Goal: Task Accomplishment & Management: Use online tool/utility

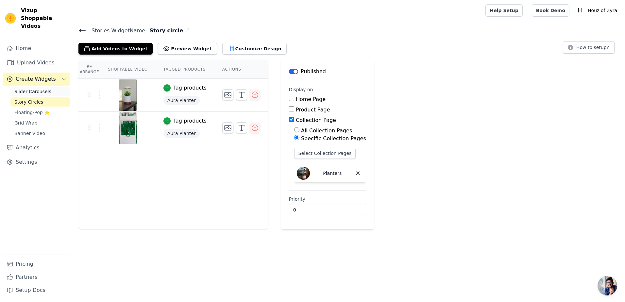
click at [40, 88] on span "Slider Carousels" at bounding box center [32, 91] width 37 height 7
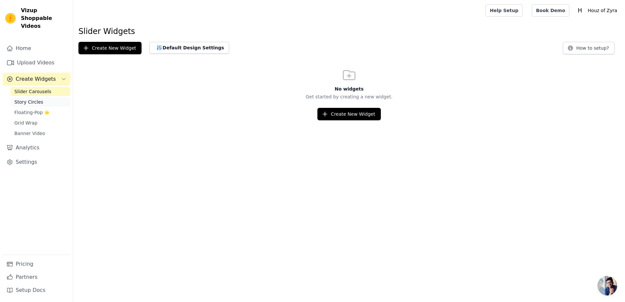
click at [39, 99] on span "Story Circles" at bounding box center [28, 102] width 29 height 7
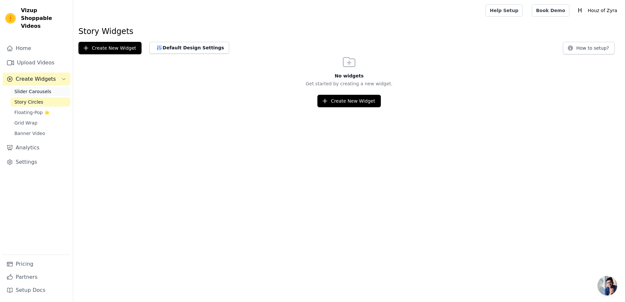
click at [44, 88] on span "Slider Carousels" at bounding box center [32, 91] width 37 height 7
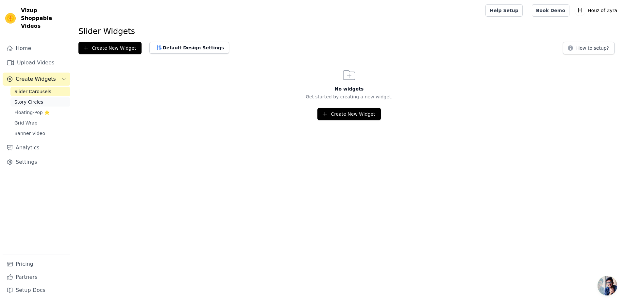
click at [32, 99] on span "Story Circles" at bounding box center [28, 102] width 29 height 7
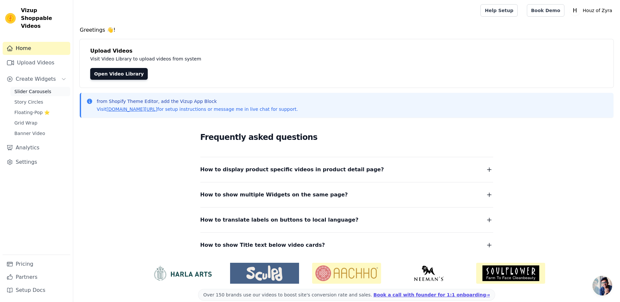
click at [28, 88] on span "Slider Carousels" at bounding box center [32, 91] width 37 height 7
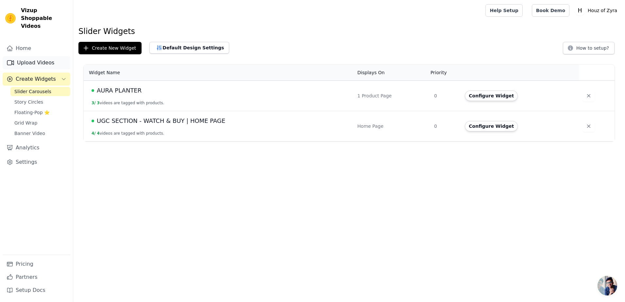
click at [37, 57] on link "Upload Videos" at bounding box center [37, 62] width 68 height 13
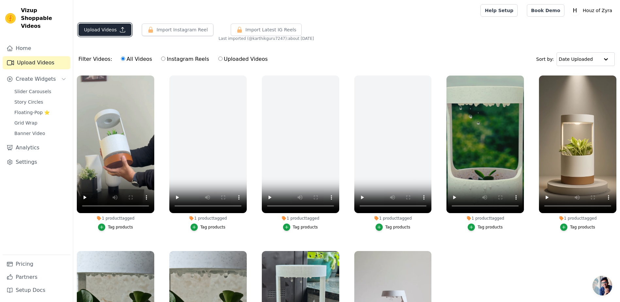
click at [98, 30] on button "Upload Videos" at bounding box center [104, 30] width 53 height 12
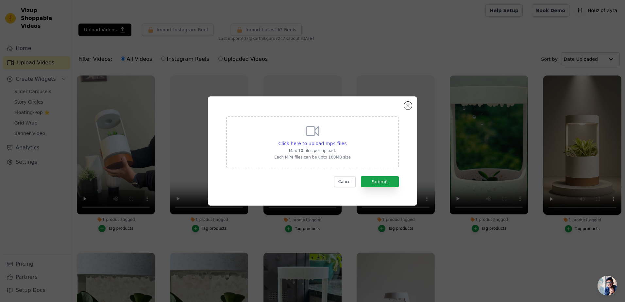
click at [309, 133] on icon at bounding box center [313, 131] width 16 height 16
click at [346, 140] on input "Click here to upload mp4 files Max 10 files per upload. Each MP4 files can be u…" at bounding box center [346, 140] width 0 height 0
type input "C:\fakepath\RAIN (1).mp4"
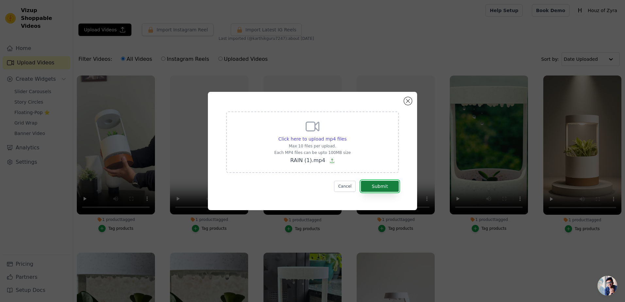
click at [377, 188] on button "Submit" at bounding box center [380, 186] width 38 height 11
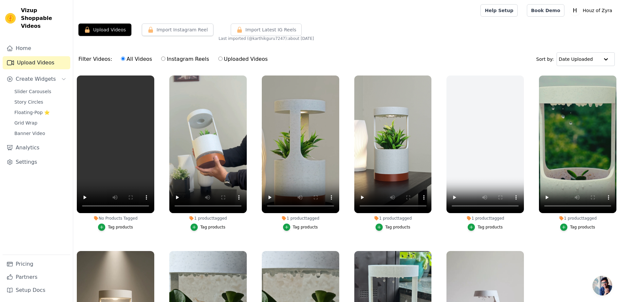
click at [113, 226] on div "Tag products" at bounding box center [120, 226] width 25 height 5
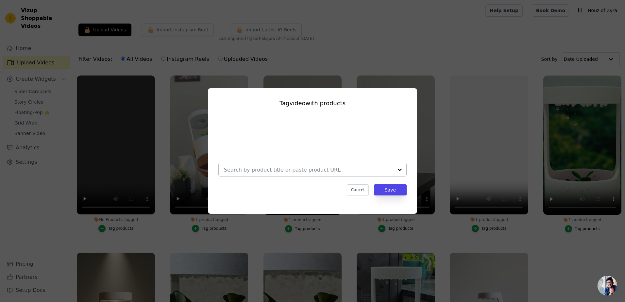
click at [266, 174] on div at bounding box center [308, 169] width 169 height 13
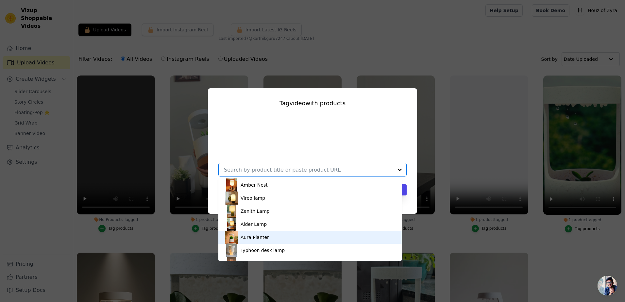
click at [260, 237] on div "Aura Planter" at bounding box center [255, 237] width 28 height 7
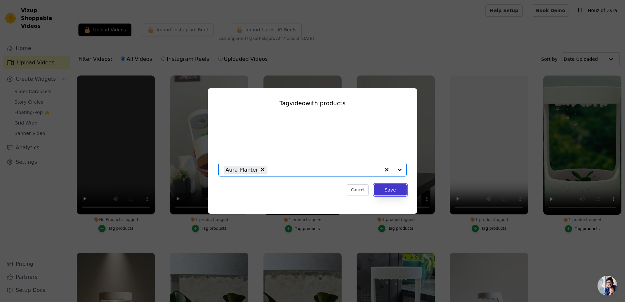
click at [388, 193] on button "Save" at bounding box center [390, 189] width 33 height 11
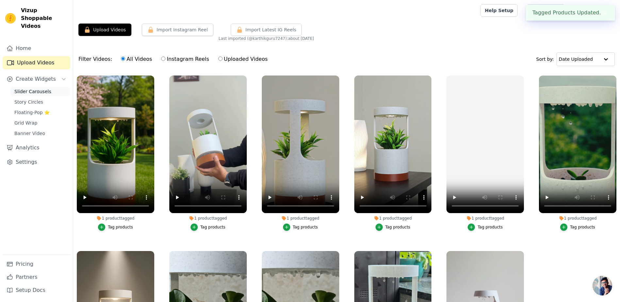
click at [29, 88] on span "Slider Carousels" at bounding box center [32, 91] width 37 height 7
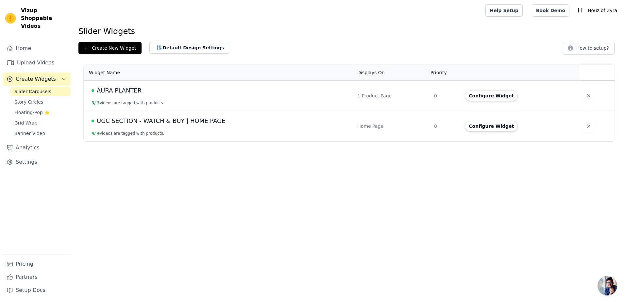
click at [120, 121] on span "UGC SECTION - WATCH & BUY | HOME PAGE" at bounding box center [161, 120] width 128 height 9
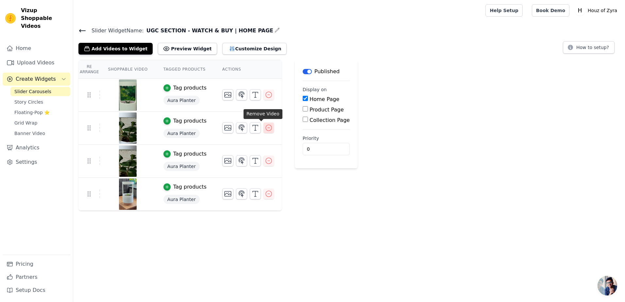
click at [263, 127] on button "button" at bounding box center [268, 128] width 10 height 10
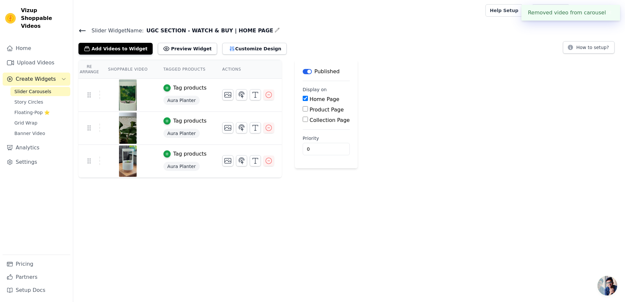
click at [265, 127] on icon "button" at bounding box center [269, 128] width 8 height 8
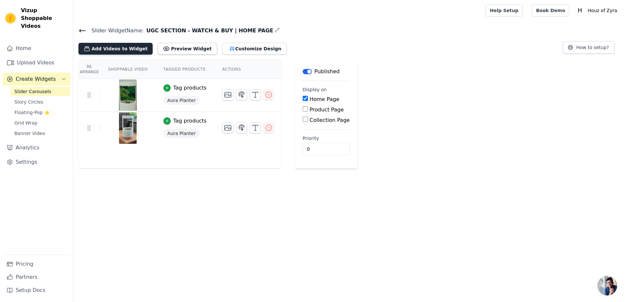
click at [114, 46] on button "Add Videos to Widget" at bounding box center [115, 49] width 74 height 12
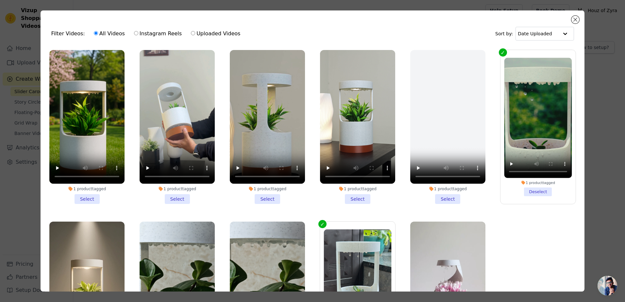
click at [86, 194] on li "1 product tagged Select" at bounding box center [86, 127] width 75 height 154
click at [0, 0] on input "1 product tagged Select" at bounding box center [0, 0] width 0 height 0
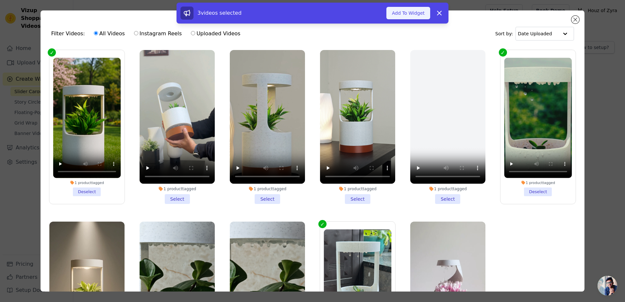
click at [400, 12] on button "Add To Widget" at bounding box center [408, 13] width 44 height 12
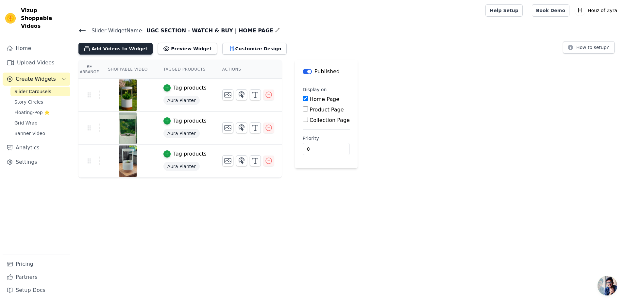
click at [128, 44] on button "Add Videos to Widget" at bounding box center [115, 49] width 74 height 12
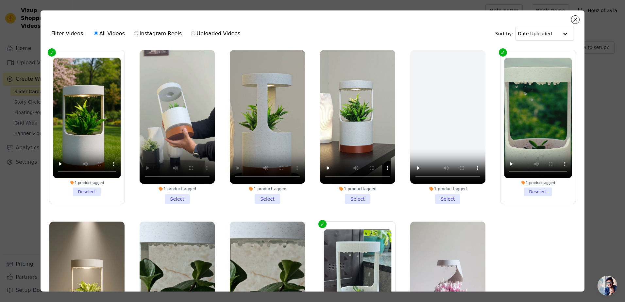
click at [272, 198] on li "1 product tagged Select" at bounding box center [267, 127] width 75 height 154
click at [0, 0] on input "1 product tagged Select" at bounding box center [0, 0] width 0 height 0
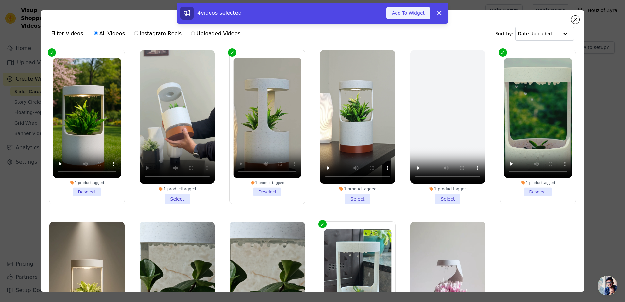
click at [420, 15] on button "Add To Widget" at bounding box center [408, 13] width 44 height 12
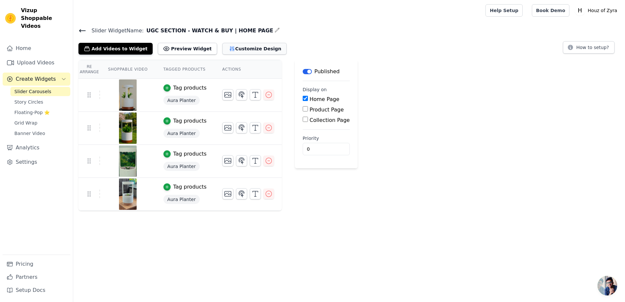
click at [240, 50] on button "Customize Design" at bounding box center [254, 49] width 64 height 12
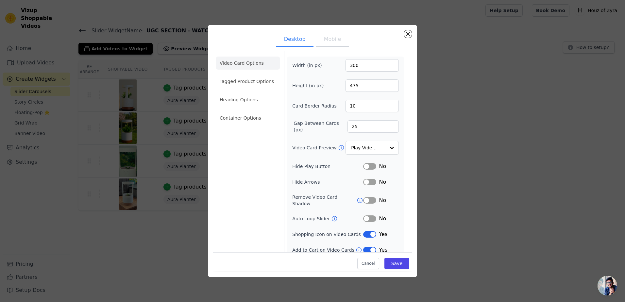
scroll to position [1, 0]
click at [368, 214] on button "Label" at bounding box center [369, 217] width 13 height 7
click at [394, 268] on button "Save" at bounding box center [396, 263] width 25 height 11
click at [323, 40] on button "Mobile" at bounding box center [332, 40] width 33 height 14
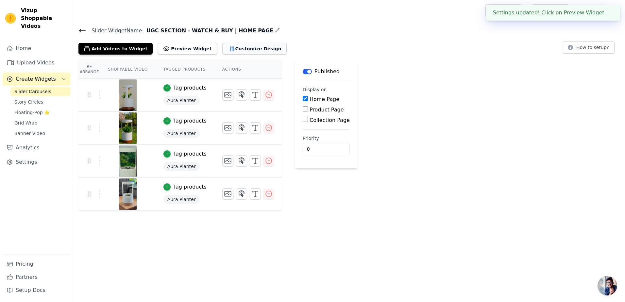
click at [241, 46] on button "Customize Design" at bounding box center [254, 49] width 64 height 12
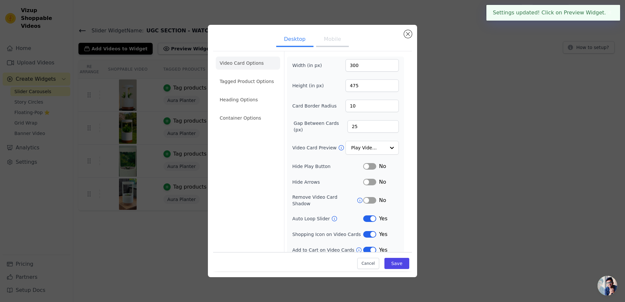
click at [333, 38] on button "Mobile" at bounding box center [332, 40] width 33 height 14
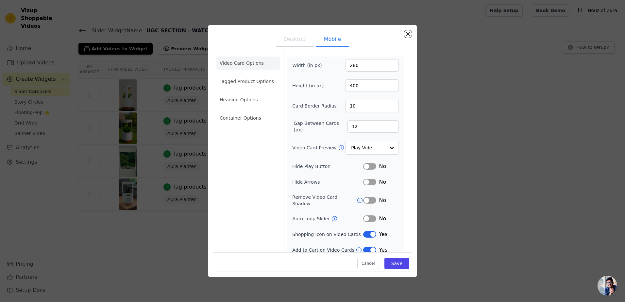
click at [365, 215] on button "Label" at bounding box center [369, 218] width 13 height 7
click at [396, 263] on button "Save" at bounding box center [396, 263] width 25 height 11
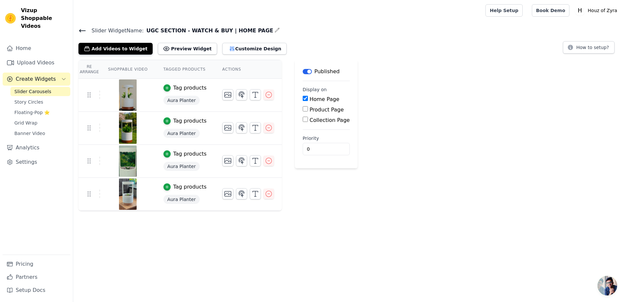
click at [220, 55] on div "Slider Widget Name: UGC SECTION - WATCH & BUY | HOME PAGE Add Videos to Widget …" at bounding box center [349, 118] width 552 height 185
click at [226, 50] on button "Customize Design" at bounding box center [254, 49] width 64 height 12
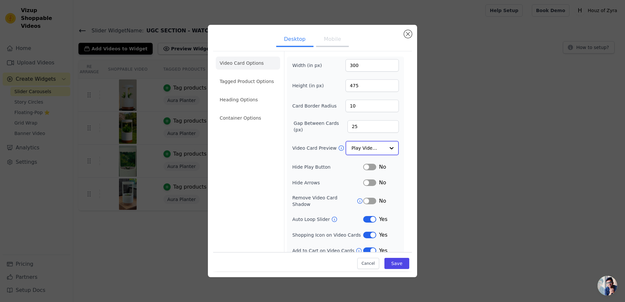
click at [364, 144] on input "Video Card Preview" at bounding box center [368, 147] width 34 height 13
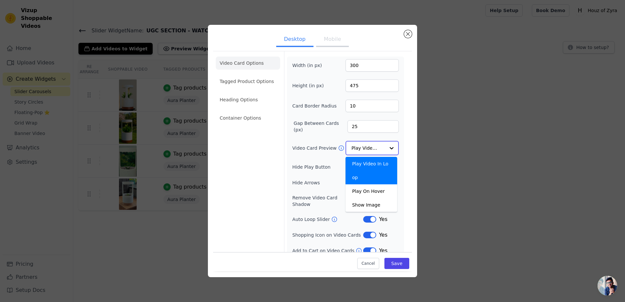
click at [364, 144] on input "Video Card Preview" at bounding box center [368, 147] width 34 height 13
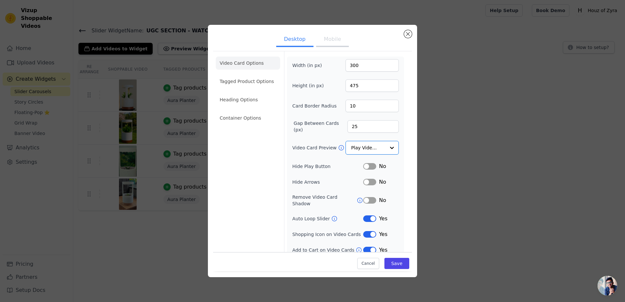
click at [244, 109] on ul "Video Card Options Tagged Product Options Heading Options Container Options" at bounding box center [248, 90] width 64 height 73
click at [250, 101] on li "Heading Options" at bounding box center [248, 99] width 64 height 13
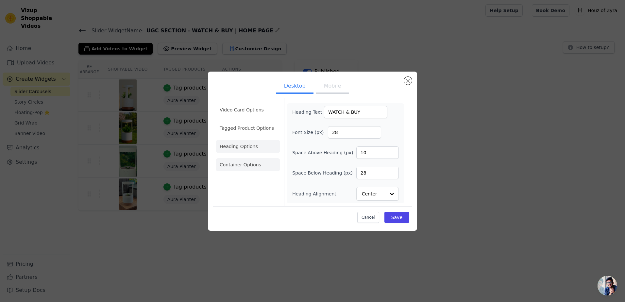
click at [252, 165] on li "Container Options" at bounding box center [248, 164] width 64 height 13
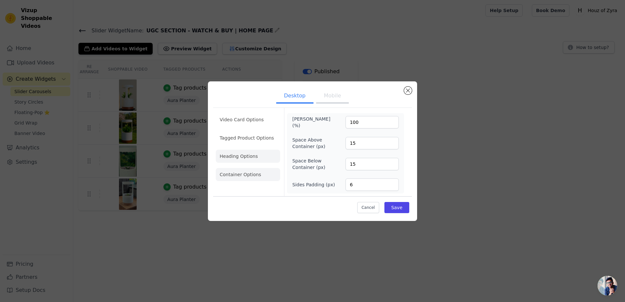
click at [247, 159] on li "Heading Options" at bounding box center [248, 156] width 64 height 13
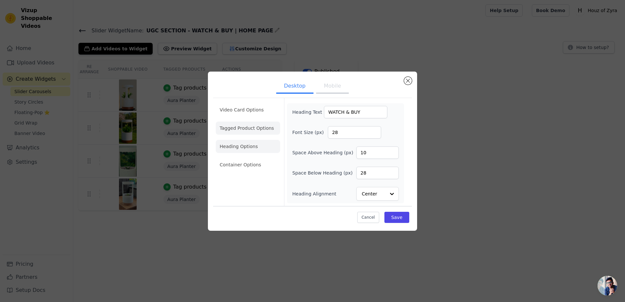
click at [248, 131] on li "Tagged Product Options" at bounding box center [248, 128] width 64 height 13
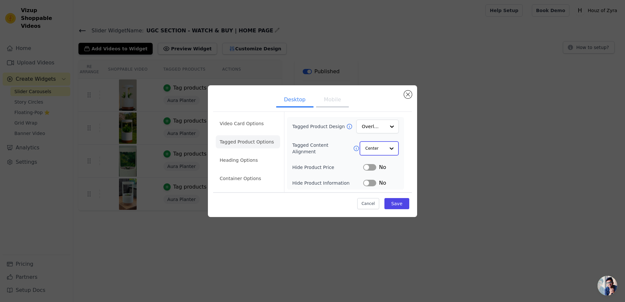
click at [386, 151] on div at bounding box center [391, 148] width 13 height 13
click at [249, 125] on li "Video Card Options" at bounding box center [248, 123] width 64 height 13
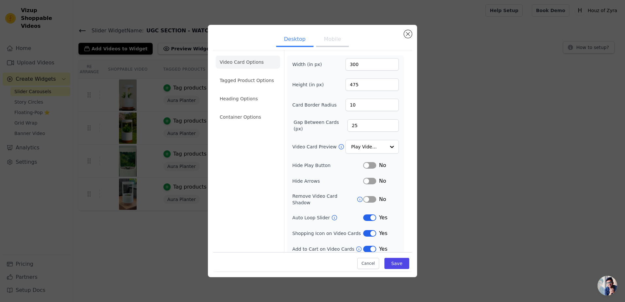
click at [363, 214] on button "Label" at bounding box center [369, 217] width 13 height 7
click at [327, 48] on ul "Desktop Mobile" at bounding box center [312, 40] width 199 height 20
click at [330, 39] on button "Mobile" at bounding box center [332, 40] width 33 height 14
click at [368, 214] on button "Label" at bounding box center [369, 217] width 13 height 7
click at [392, 265] on button "Save" at bounding box center [396, 263] width 25 height 11
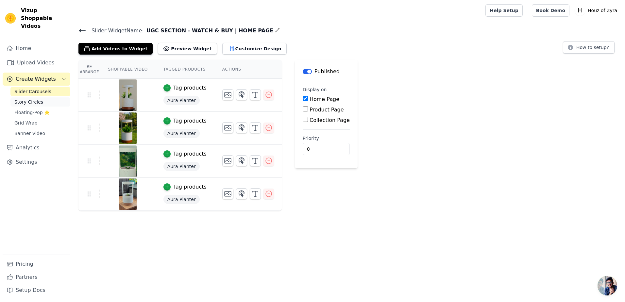
click at [29, 98] on link "Story Circles" at bounding box center [40, 101] width 60 height 9
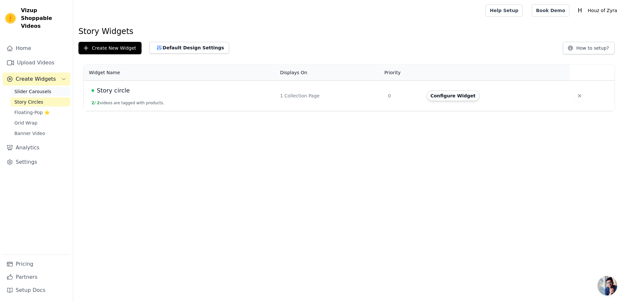
click at [30, 88] on span "Slider Carousels" at bounding box center [32, 91] width 37 height 7
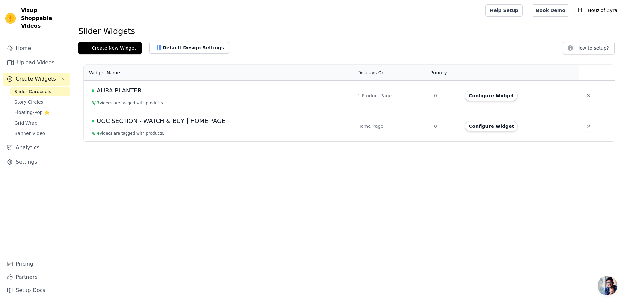
click at [111, 91] on span "AURA PLANTER" at bounding box center [119, 90] width 45 height 9
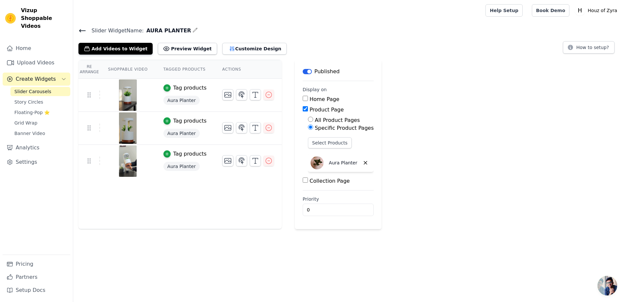
click at [85, 28] on icon at bounding box center [82, 31] width 8 height 8
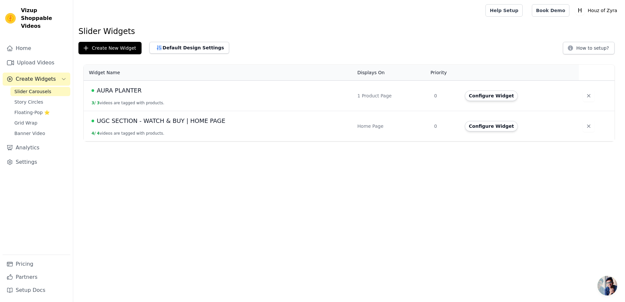
click at [136, 120] on span "UGC SECTION - WATCH & BUY | HOME PAGE" at bounding box center [161, 120] width 128 height 9
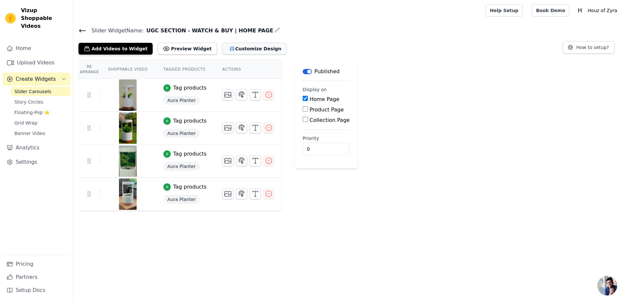
click at [228, 45] on button "Customize Design" at bounding box center [254, 49] width 64 height 12
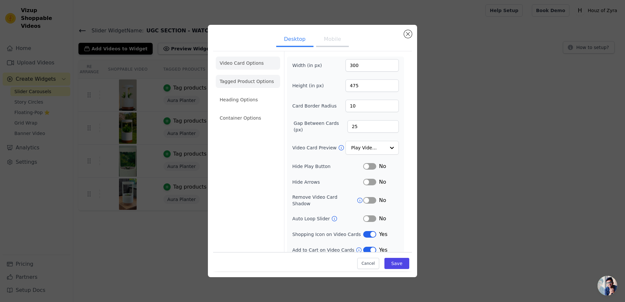
click at [233, 76] on li "Tagged Product Options" at bounding box center [248, 81] width 64 height 13
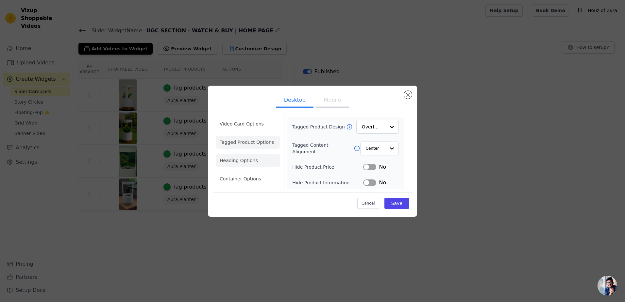
click at [241, 155] on li "Heading Options" at bounding box center [248, 160] width 64 height 13
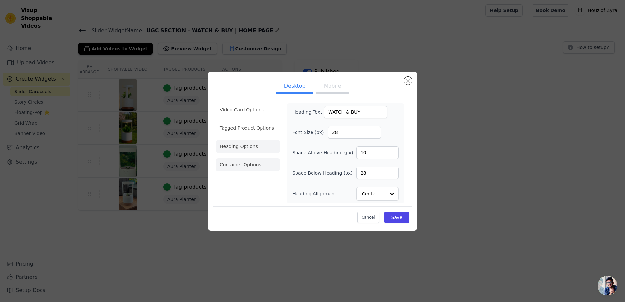
click at [239, 169] on li "Container Options" at bounding box center [248, 164] width 64 height 13
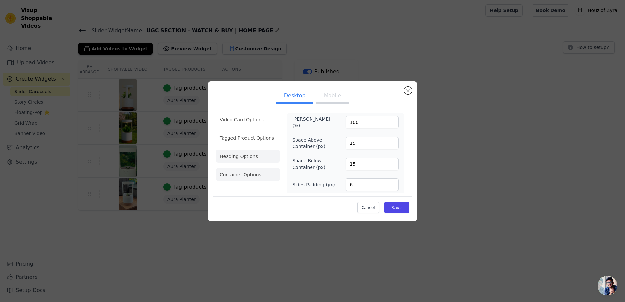
click at [241, 157] on li "Heading Options" at bounding box center [248, 156] width 64 height 13
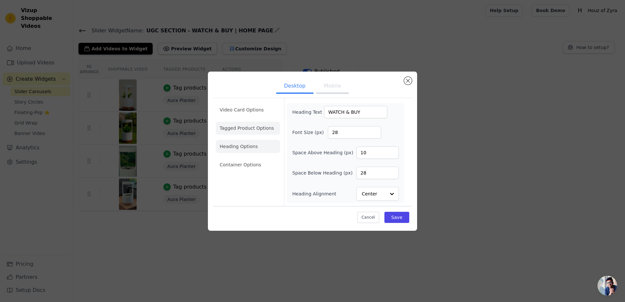
click at [243, 129] on li "Tagged Product Options" at bounding box center [248, 128] width 64 height 13
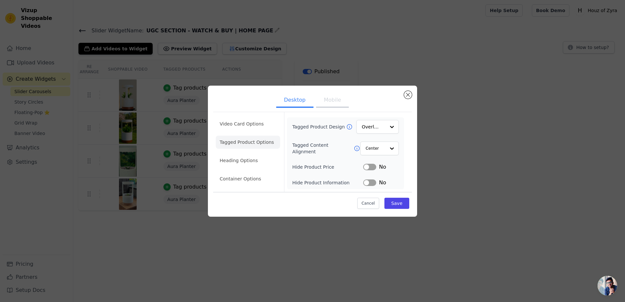
click at [369, 166] on button "Label" at bounding box center [369, 167] width 13 height 7
click at [335, 97] on button "Mobile" at bounding box center [332, 100] width 33 height 14
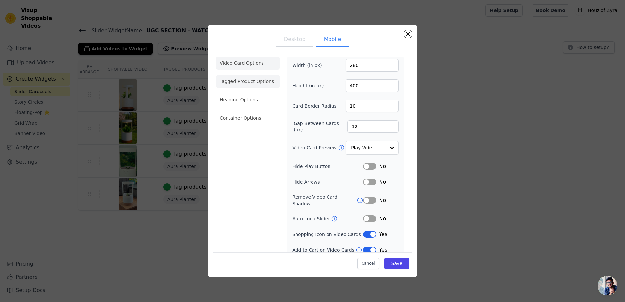
click at [248, 85] on li "Tagged Product Options" at bounding box center [248, 81] width 64 height 13
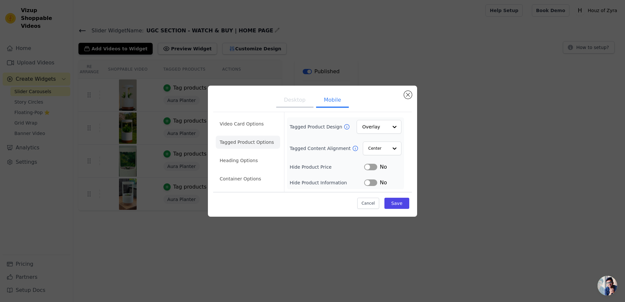
click at [364, 169] on button "Label" at bounding box center [370, 167] width 13 height 7
click at [401, 207] on button "Save" at bounding box center [396, 203] width 25 height 11
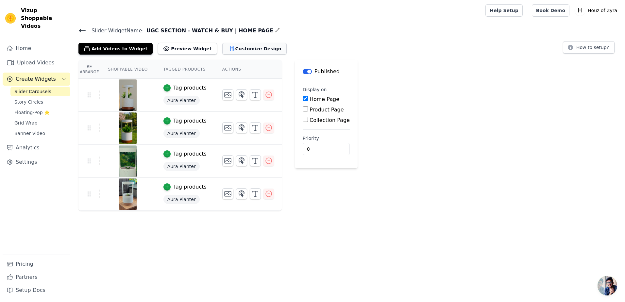
click at [233, 51] on button "Customize Design" at bounding box center [254, 49] width 64 height 12
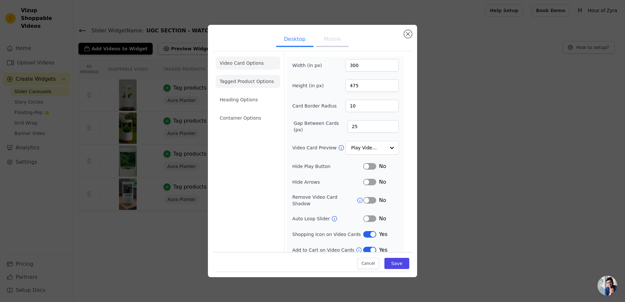
click at [252, 80] on li "Tagged Product Options" at bounding box center [248, 81] width 64 height 13
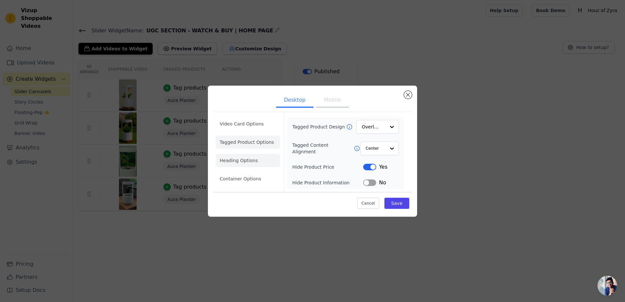
click at [248, 158] on li "Heading Options" at bounding box center [248, 160] width 64 height 13
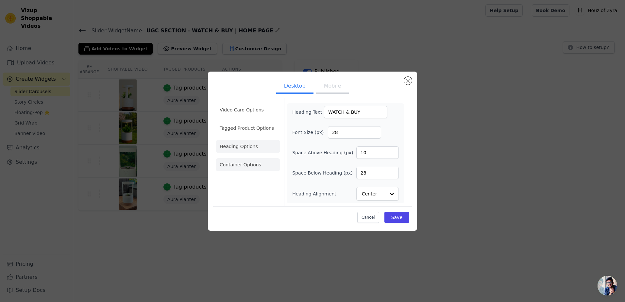
click at [247, 165] on li "Container Options" at bounding box center [248, 164] width 64 height 13
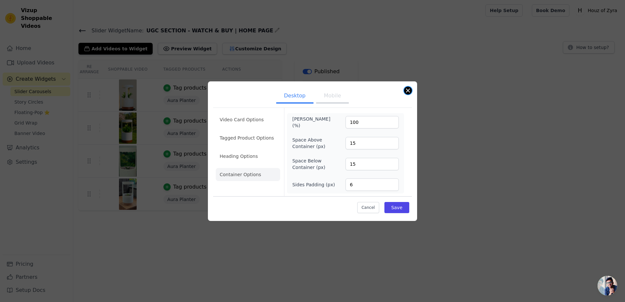
click at [409, 89] on button "Close modal" at bounding box center [408, 91] width 8 height 8
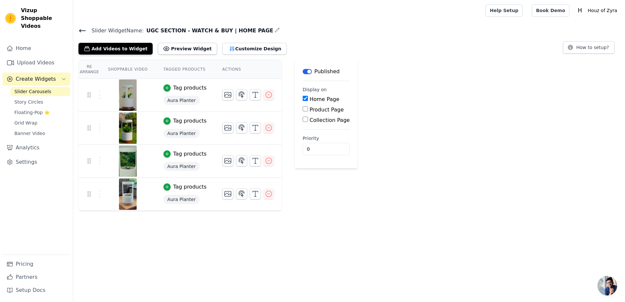
click at [420, 141] on div "Re Arrange Shoppable Video Tagged Products Actions Tag products Aura Planter Ta…" at bounding box center [349, 135] width 552 height 151
click at [25, 156] on link "Settings" at bounding box center [37, 162] width 68 height 13
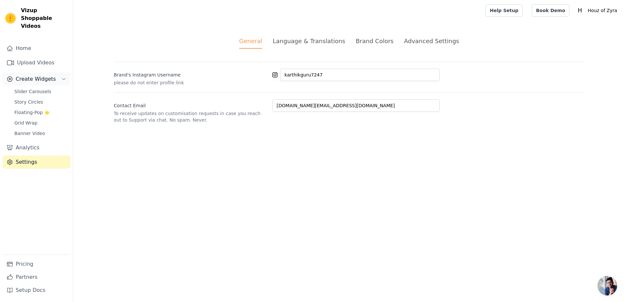
click at [39, 75] on span "Create Widgets" at bounding box center [36, 79] width 40 height 8
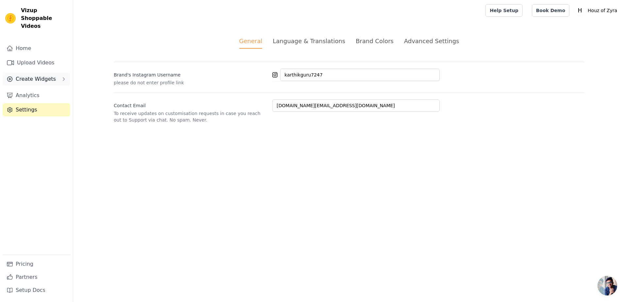
click at [39, 75] on span "Create Widgets" at bounding box center [36, 79] width 40 height 8
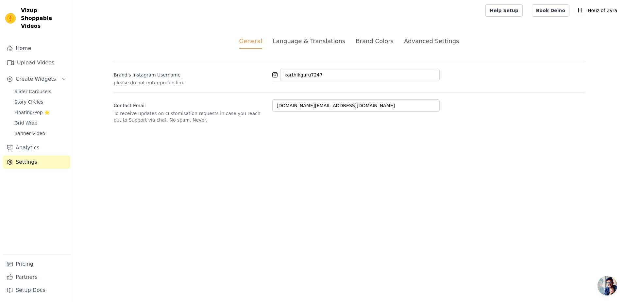
click at [33, 89] on div "Slider Carousels Story Circles Floating-Pop ⭐ Grid Wrap Banner Video" at bounding box center [40, 112] width 60 height 51
click at [38, 88] on span "Slider Carousels" at bounding box center [32, 91] width 37 height 7
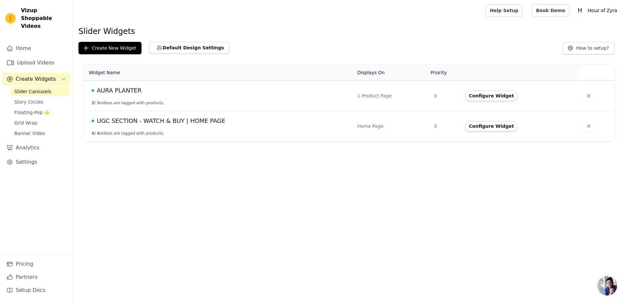
click at [158, 119] on span "UGC SECTION - WATCH & BUY | HOME PAGE" at bounding box center [161, 120] width 128 height 9
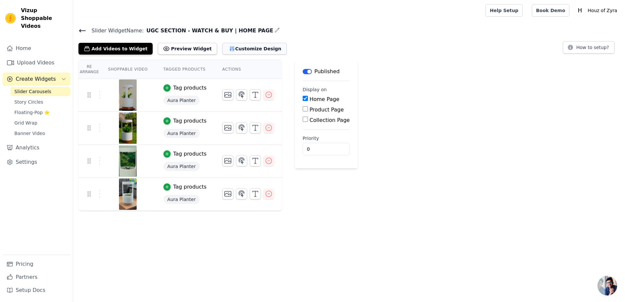
click at [224, 49] on button "Customize Design" at bounding box center [254, 49] width 64 height 12
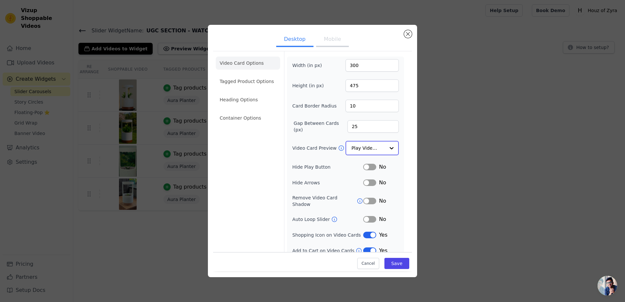
click at [359, 147] on input "Video Card Preview" at bounding box center [368, 147] width 34 height 13
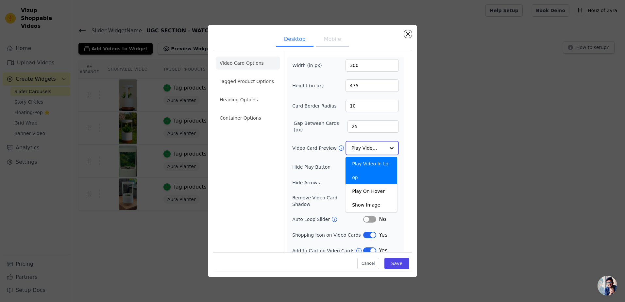
click at [359, 147] on input "Video Card Preview" at bounding box center [368, 147] width 34 height 13
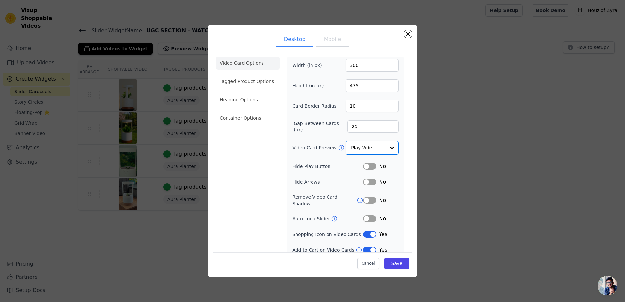
click at [401, 151] on form "Width (in px) 300 Height (in px) 475 Card Border Radius 10 Gap Between Cards (p…" at bounding box center [345, 155] width 123 height 208
click at [366, 214] on button "Label" at bounding box center [369, 217] width 13 height 7
click at [367, 214] on button "Label" at bounding box center [369, 217] width 13 height 7
click at [251, 192] on div "Video Card Options Tagged Product Options Heading Options Container Options" at bounding box center [248, 154] width 64 height 208
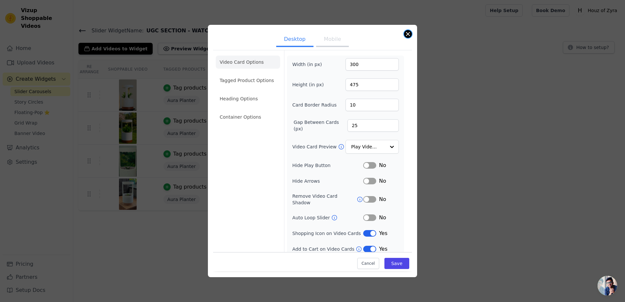
click at [407, 31] on button "Close modal" at bounding box center [408, 34] width 8 height 8
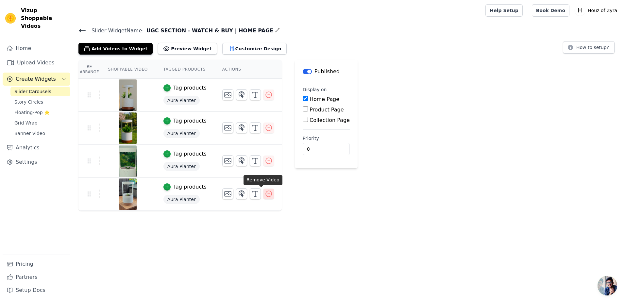
click at [265, 195] on icon "button" at bounding box center [269, 194] width 8 height 8
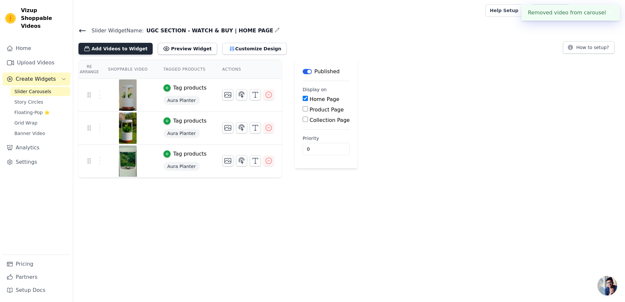
click at [114, 51] on button "Add Videos to Widget" at bounding box center [115, 49] width 74 height 12
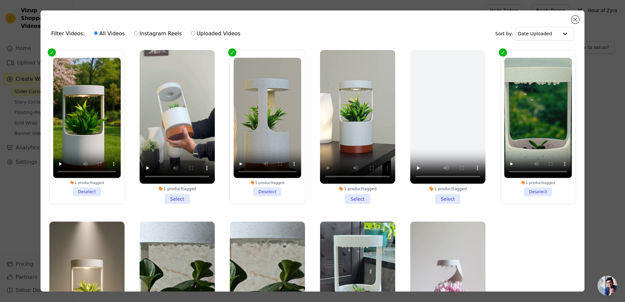
click at [355, 196] on li "1 product tagged Select" at bounding box center [357, 127] width 75 height 154
click at [0, 0] on input "1 product tagged Select" at bounding box center [0, 0] width 0 height 0
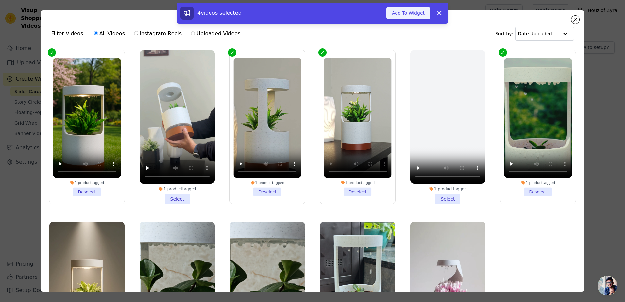
click at [413, 16] on button "Add To Widget" at bounding box center [408, 13] width 44 height 12
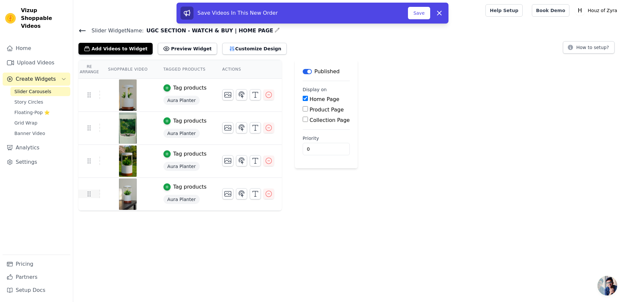
click at [87, 194] on icon at bounding box center [89, 194] width 8 height 8
click at [423, 14] on button "Save" at bounding box center [419, 13] width 22 height 12
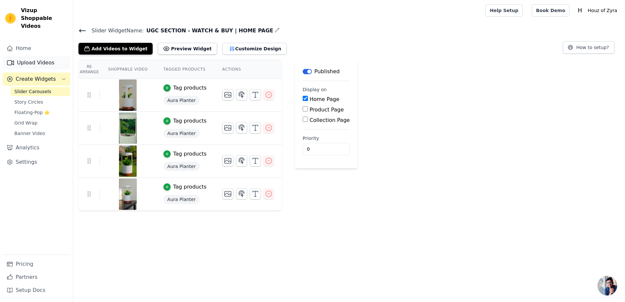
click at [27, 56] on link "Upload Videos" at bounding box center [37, 62] width 68 height 13
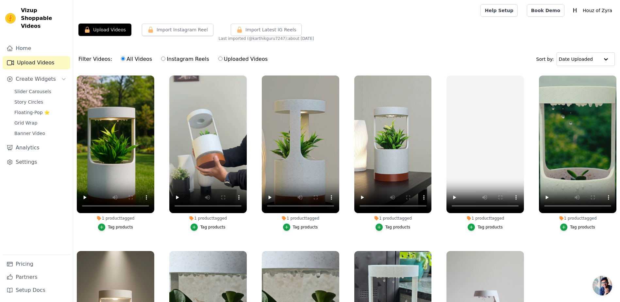
click at [429, 222] on label "1 product tagged Tag products" at bounding box center [393, 154] width 78 height 158
click at [429, 77] on icon "button" at bounding box center [430, 77] width 5 height 5
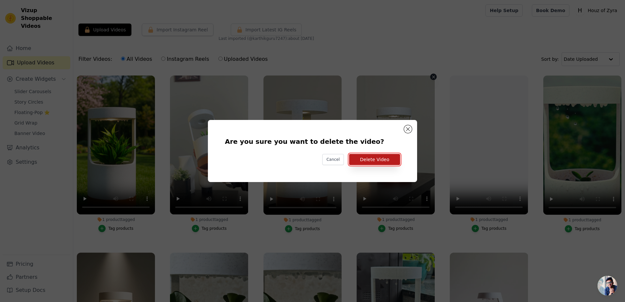
click at [381, 161] on button "Delete Video" at bounding box center [374, 159] width 51 height 11
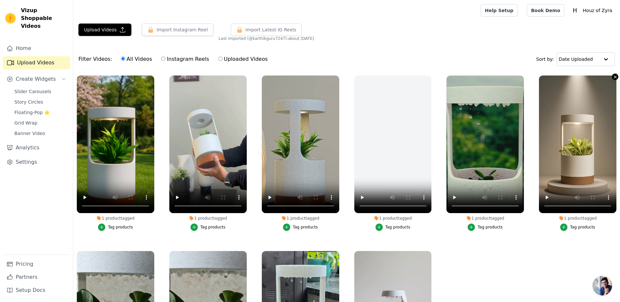
click at [613, 75] on icon "button" at bounding box center [615, 77] width 5 height 5
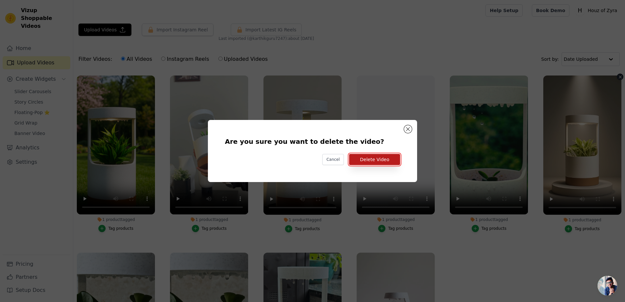
click at [380, 160] on button "Delete Video" at bounding box center [374, 159] width 51 height 11
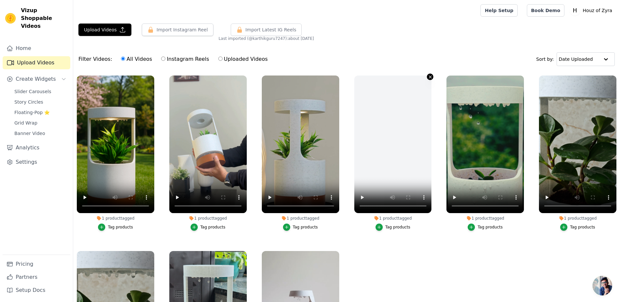
click at [428, 78] on icon "button" at bounding box center [430, 77] width 5 height 5
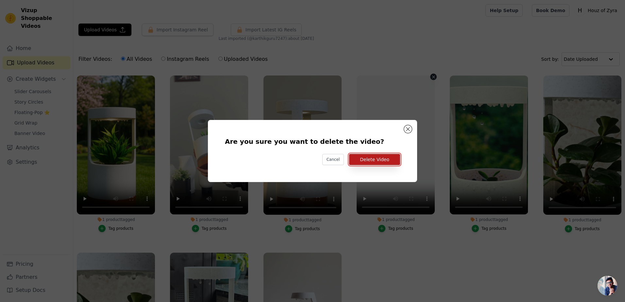
click at [380, 162] on button "Delete Video" at bounding box center [374, 159] width 51 height 11
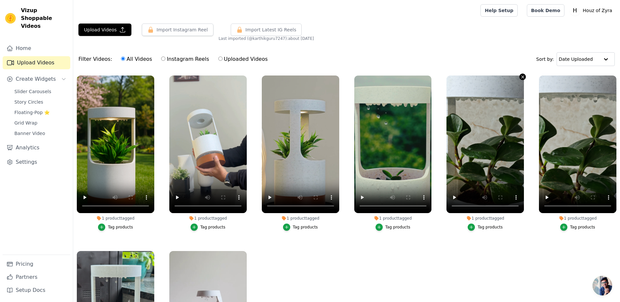
click at [520, 76] on icon "button" at bounding box center [522, 77] width 5 height 5
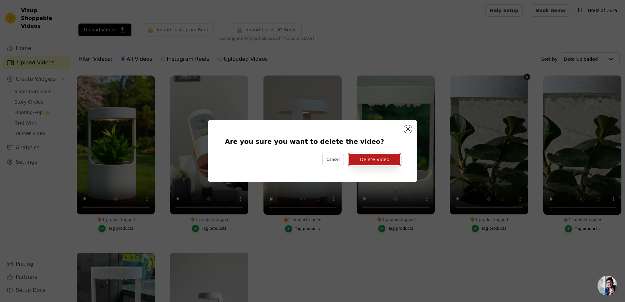
click at [385, 157] on button "Delete Video" at bounding box center [374, 159] width 51 height 11
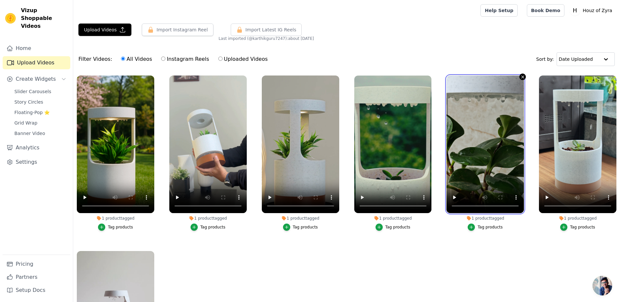
click at [516, 78] on video at bounding box center [484, 144] width 77 height 138
click at [521, 76] on icon "button" at bounding box center [522, 76] width 3 height 3
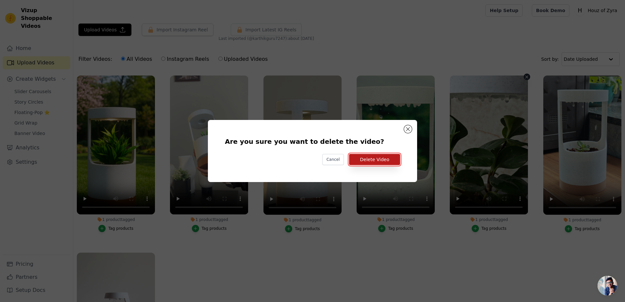
click at [382, 157] on button "Delete Video" at bounding box center [374, 159] width 51 height 11
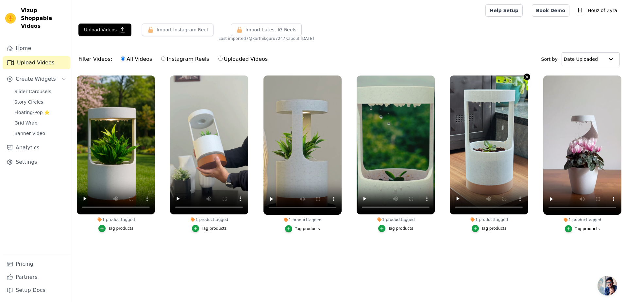
click at [526, 79] on icon "button" at bounding box center [526, 77] width 5 height 5
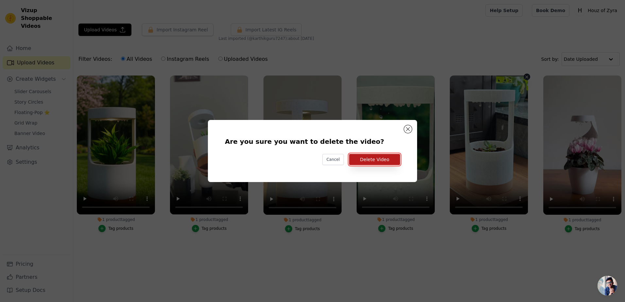
click at [386, 162] on button "Delete Video" at bounding box center [374, 159] width 51 height 11
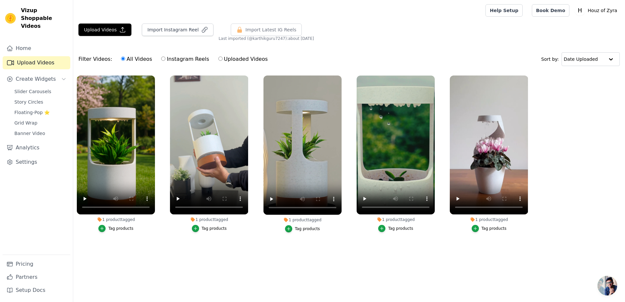
click at [459, 47] on div "Filter Videos: All Videos Instagram Reels Uploaded Videos Sort by: Date Uploaded" at bounding box center [349, 58] width 552 height 25
click at [524, 78] on button "1 product tagged Tag products" at bounding box center [526, 77] width 7 height 7
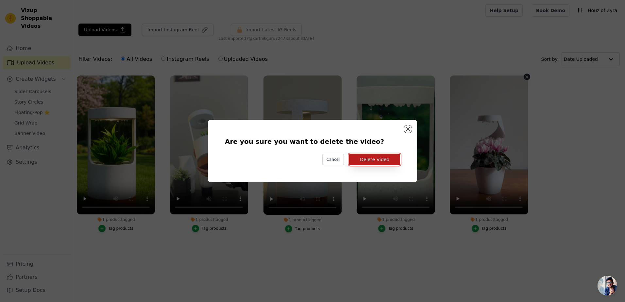
click at [386, 162] on button "Delete Video" at bounding box center [374, 159] width 51 height 11
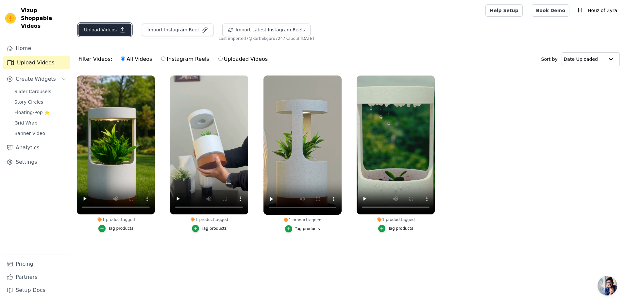
click at [109, 29] on button "Upload Videos" at bounding box center [104, 30] width 53 height 12
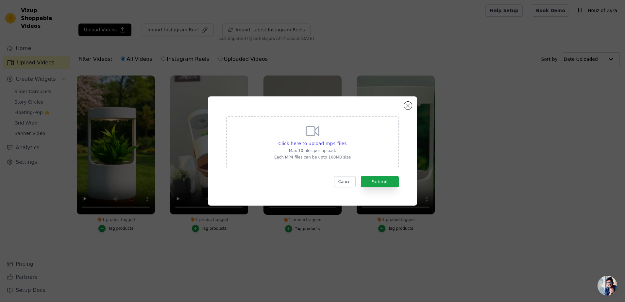
click at [315, 137] on icon at bounding box center [313, 131] width 16 height 16
click at [346, 140] on input "Click here to upload mp4 files Max 10 files per upload. Each MP4 files can be u…" at bounding box center [346, 140] width 0 height 0
type input "C:\fakepath\Untitled design (6).mp4"
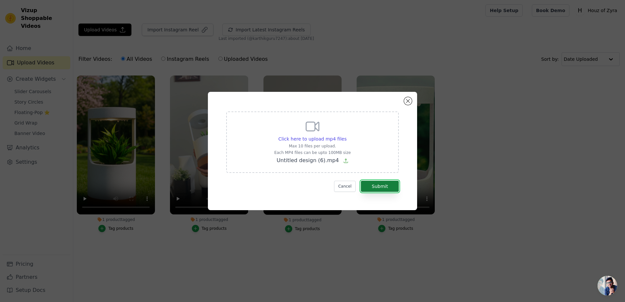
click at [375, 184] on button "Submit" at bounding box center [380, 186] width 38 height 11
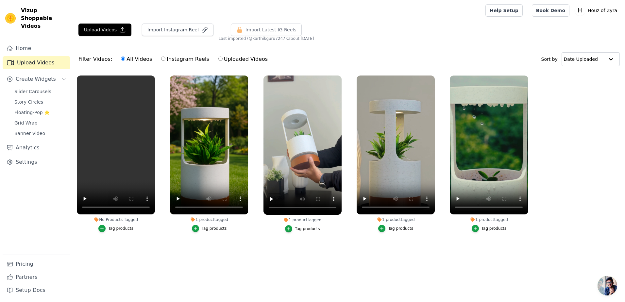
click at [115, 227] on div "Tag products" at bounding box center [120, 228] width 25 height 5
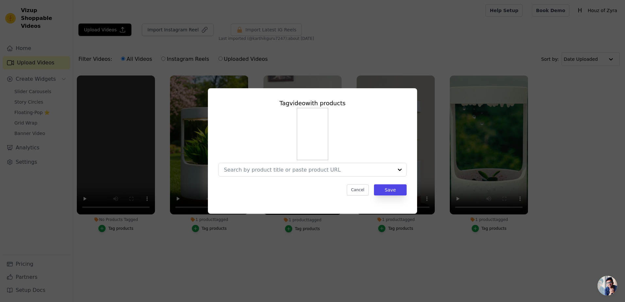
click at [275, 177] on div "Tag video with products Cancel Save" at bounding box center [312, 146] width 199 height 107
click at [281, 170] on input "No Products Tagged Tag video with products Cancel Save Tag products" at bounding box center [308, 170] width 169 height 6
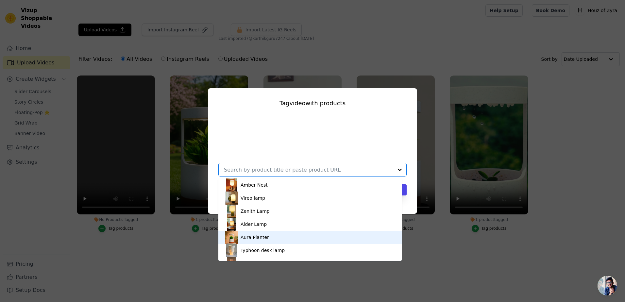
click at [256, 235] on div "Aura Planter" at bounding box center [255, 237] width 28 height 7
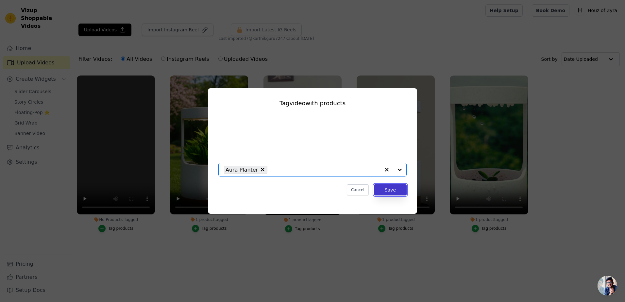
click at [384, 190] on button "Save" at bounding box center [390, 189] width 33 height 11
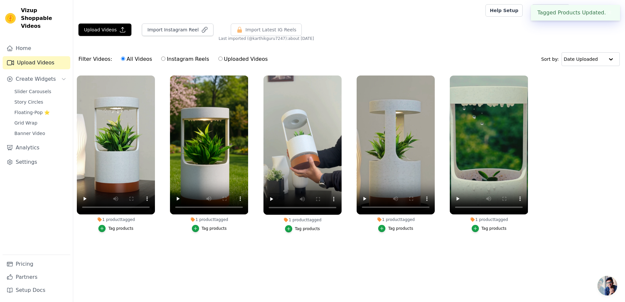
click at [473, 33] on div "Upload Videos Import Instagram Reel Import Latest Instagram Reels Import Latest…" at bounding box center [349, 33] width 552 height 18
click at [37, 88] on span "Slider Carousels" at bounding box center [32, 91] width 37 height 7
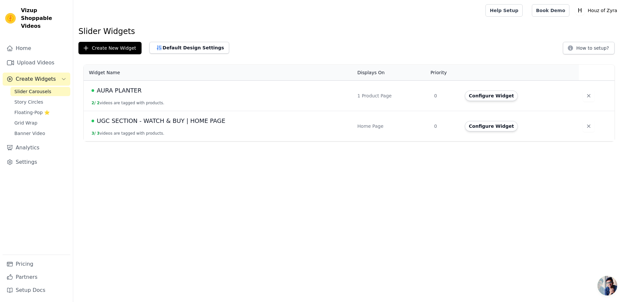
click at [128, 121] on span "UGC SECTION - WATCH & BUY | HOME PAGE" at bounding box center [161, 120] width 128 height 9
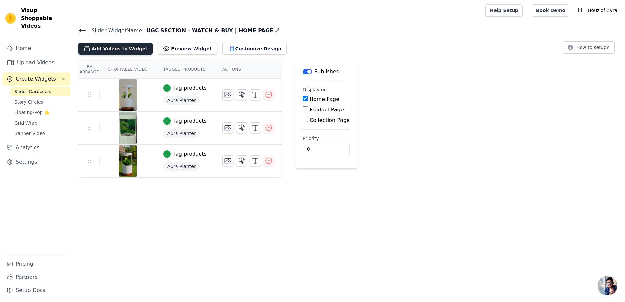
click at [114, 50] on button "Add Videos to Widget" at bounding box center [115, 49] width 74 height 12
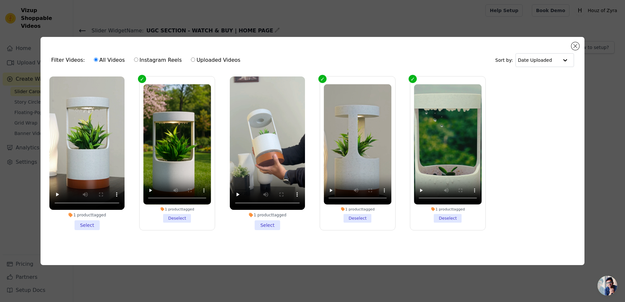
click at [87, 223] on li "1 product tagged Select" at bounding box center [86, 153] width 75 height 154
click at [0, 0] on input "1 product tagged Select" at bounding box center [0, 0] width 0 height 0
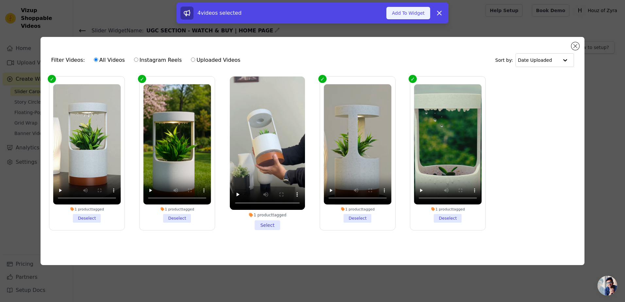
click at [406, 13] on button "Add To Widget" at bounding box center [408, 13] width 44 height 12
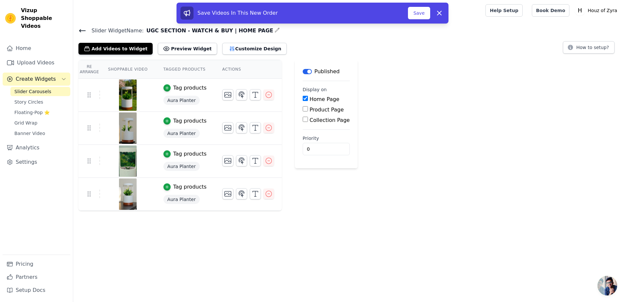
click at [188, 211] on html "Vizup Shoppable Videos Home Upload Videos Create Widgets Slider Carousels Story…" at bounding box center [312, 105] width 625 height 211
click at [414, 13] on button "Save" at bounding box center [419, 13] width 22 height 12
